Goal: Find specific page/section: Find specific page/section

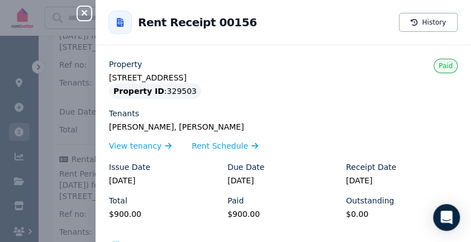
click at [85, 12] on icon "button" at bounding box center [85, 13] width 6 height 6
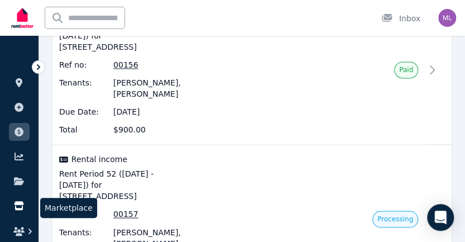
click at [15, 200] on link at bounding box center [19, 206] width 21 height 18
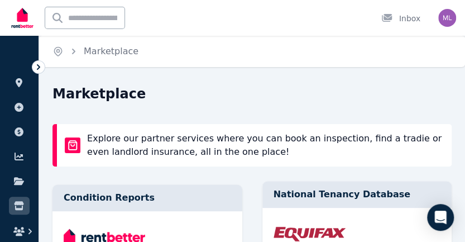
click at [376, 193] on div "National Tenancy Database" at bounding box center [358, 194] width 190 height 27
